Goal: Navigation & Orientation: Find specific page/section

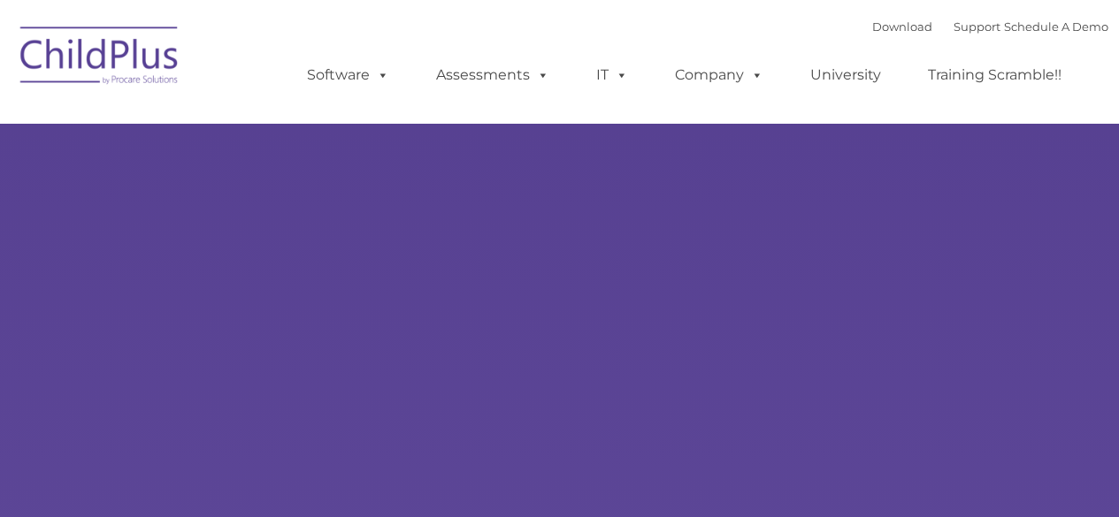
type input ""
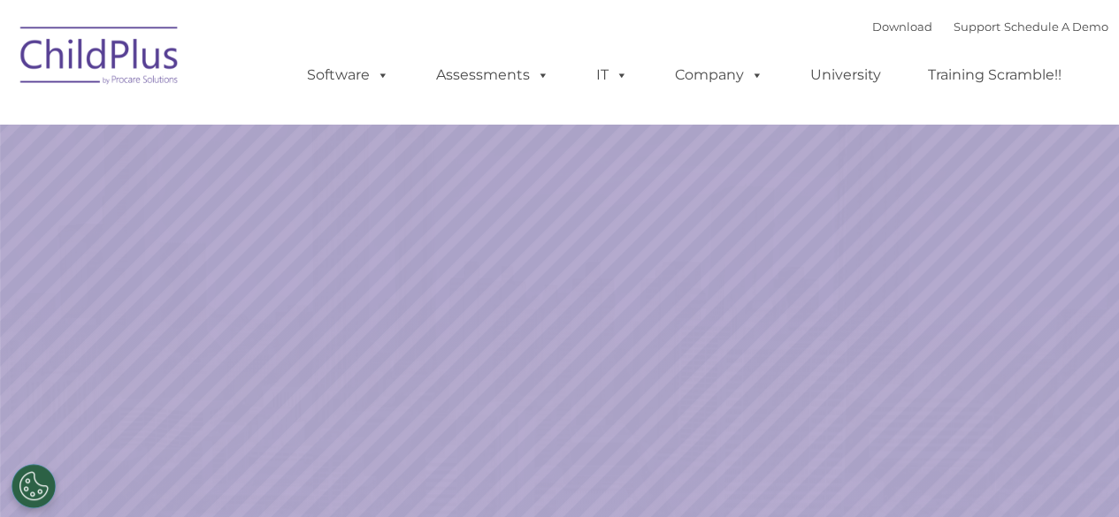
select select "MEDIUM"
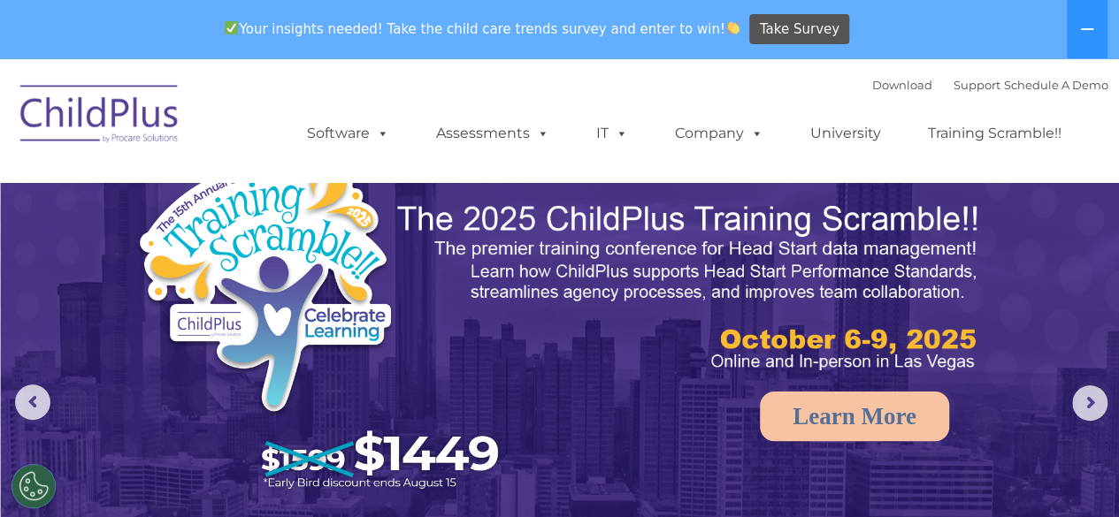
click at [665, 78] on div "Download Support | Schedule A Demo  MENU MENU Software ChildPlus: The original…" at bounding box center [690, 120] width 837 height 97
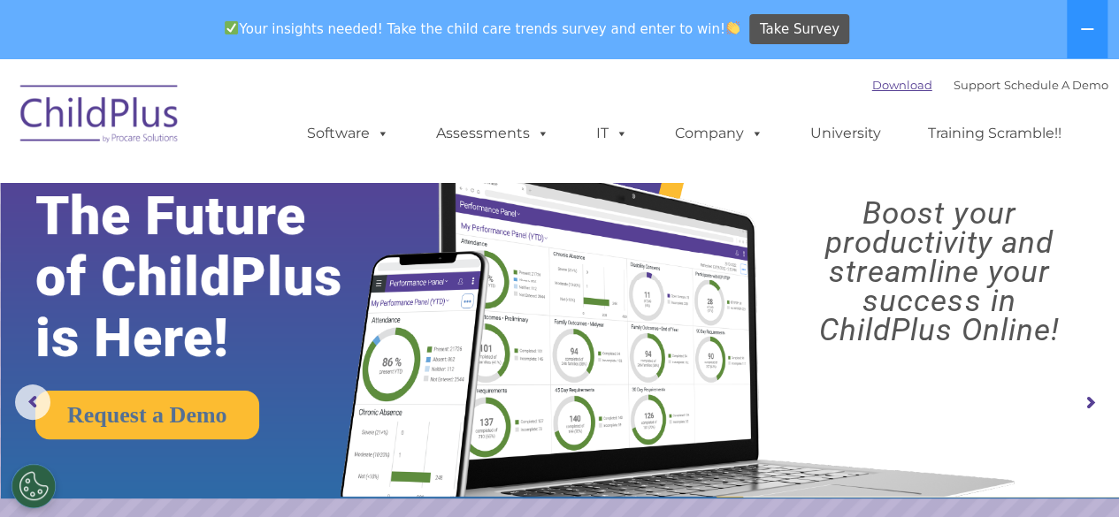
click at [881, 88] on link "Download" at bounding box center [902, 85] width 60 height 14
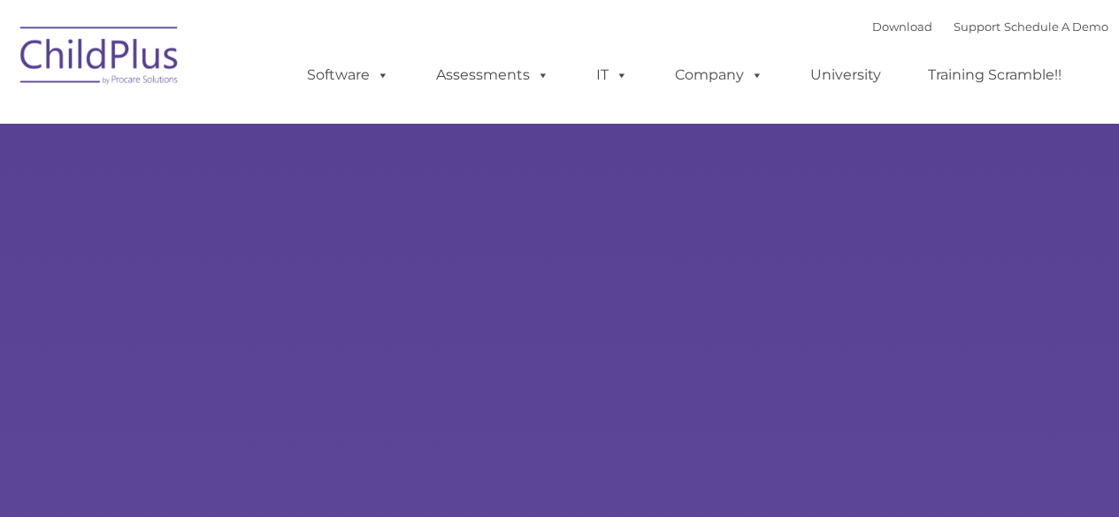
type input ""
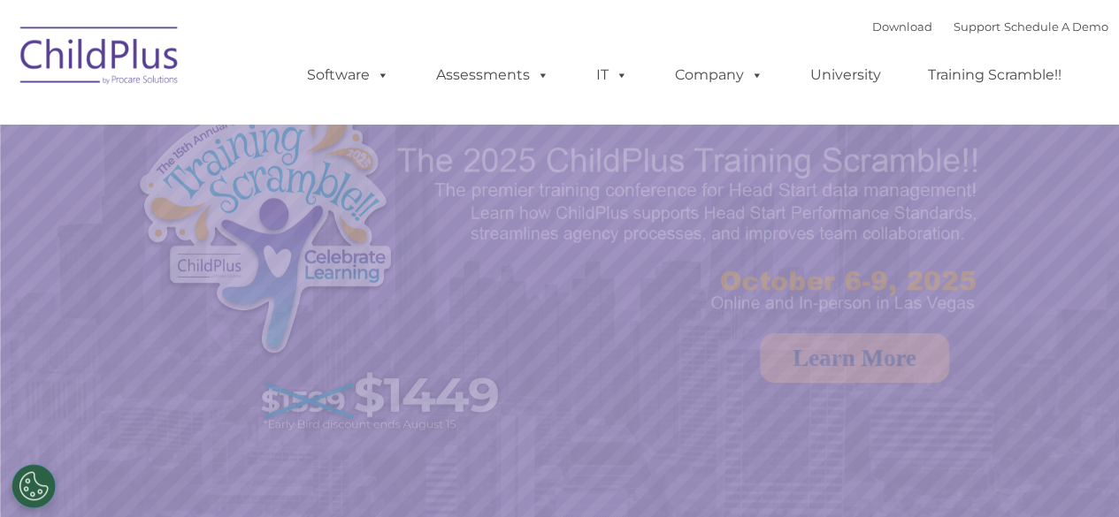
select select "MEDIUM"
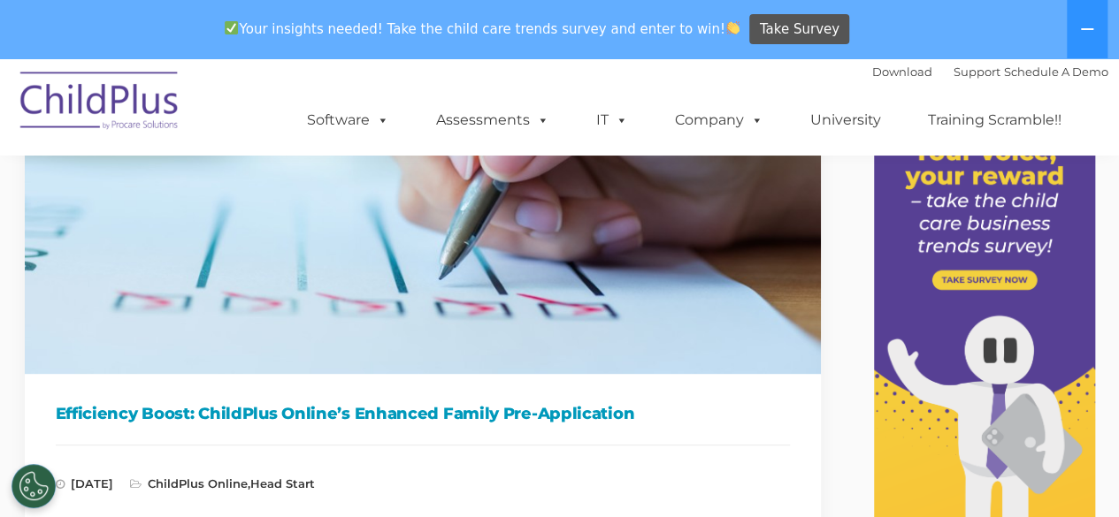
scroll to position [235, 0]
